Goal: Transaction & Acquisition: Obtain resource

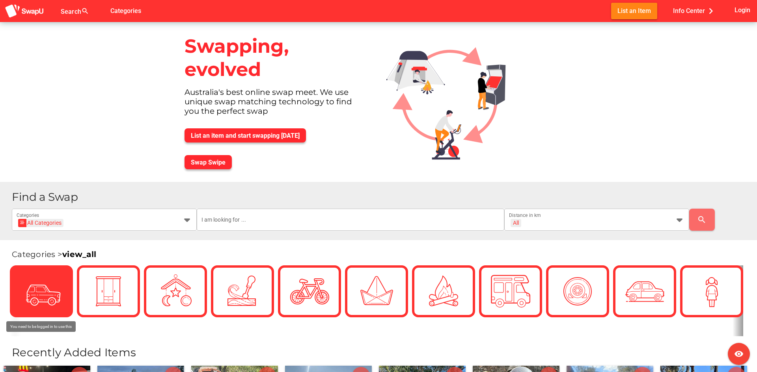
click at [47, 287] on img at bounding box center [41, 291] width 39 height 39
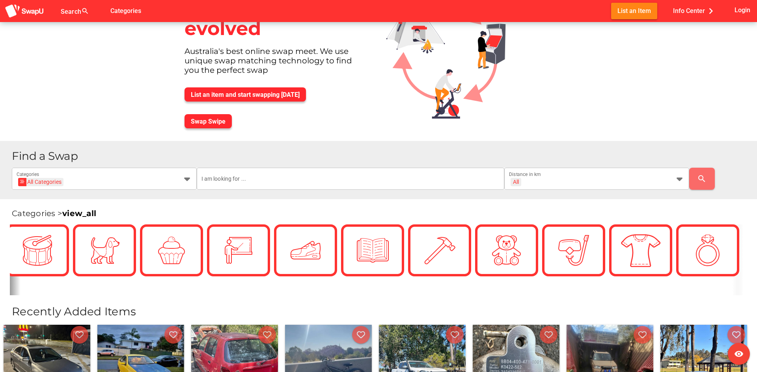
scroll to position [39, 0]
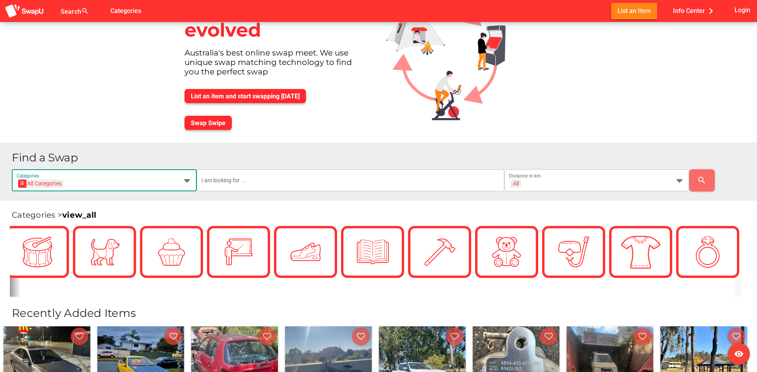
click at [182, 179] on div at bounding box center [185, 180] width 14 height 22
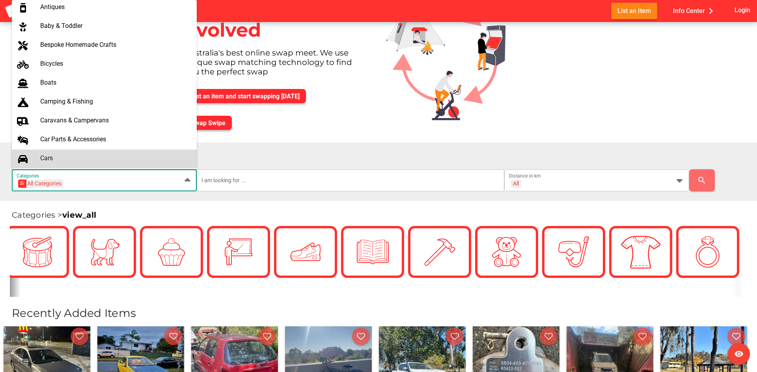
click at [73, 157] on div "Cars" at bounding box center [115, 157] width 150 height 7
type input "Cars"
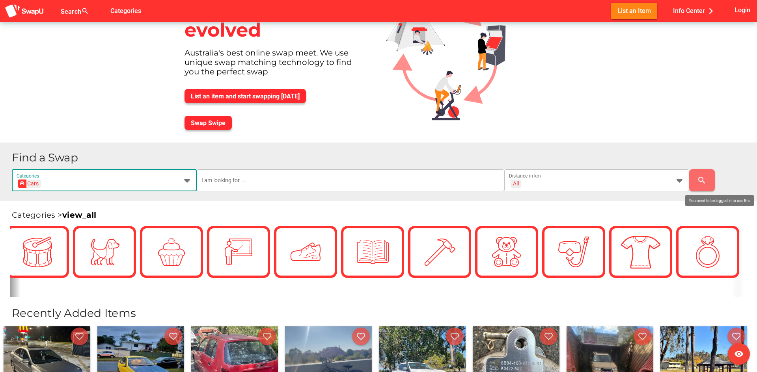
scroll to position [0, 0]
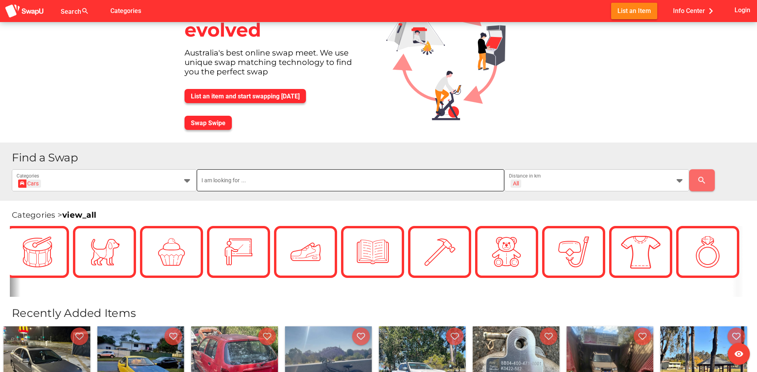
click at [438, 187] on input "text" at bounding box center [350, 180] width 298 height 22
click at [72, 13] on div at bounding box center [77, 15] width 33 height 13
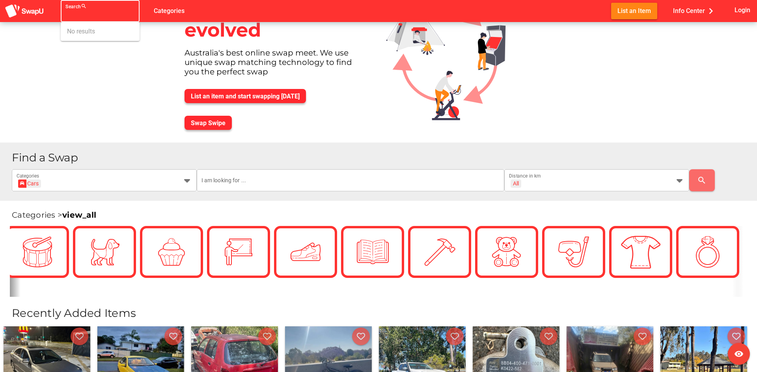
click at [74, 33] on div "No results" at bounding box center [100, 31] width 66 height 13
